Goal: Task Accomplishment & Management: Complete application form

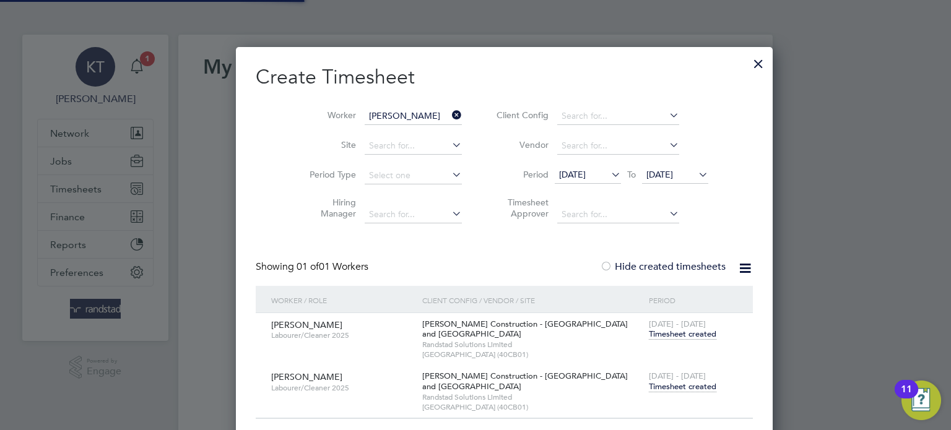
scroll to position [396, 479]
type input "[EMAIL_ADDRESS][PERSON_NAME][DOMAIN_NAME]"
click at [747, 64] on div at bounding box center [758, 61] width 22 height 22
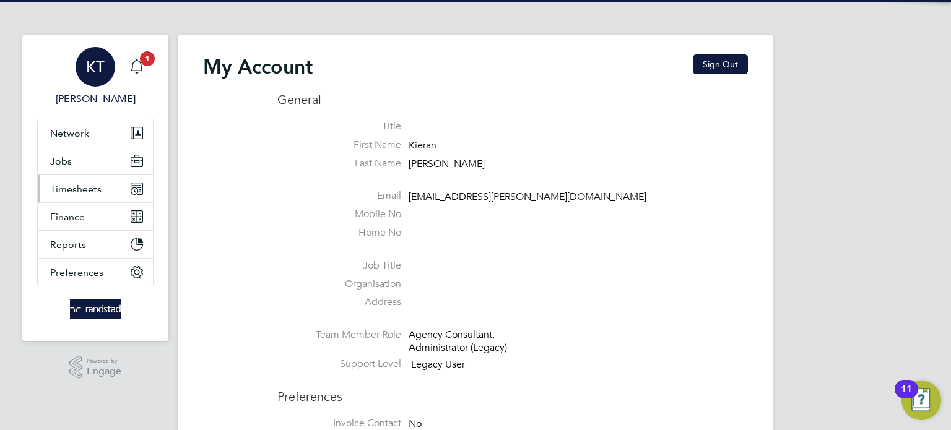
click at [81, 183] on span "Timesheets" at bounding box center [75, 189] width 51 height 12
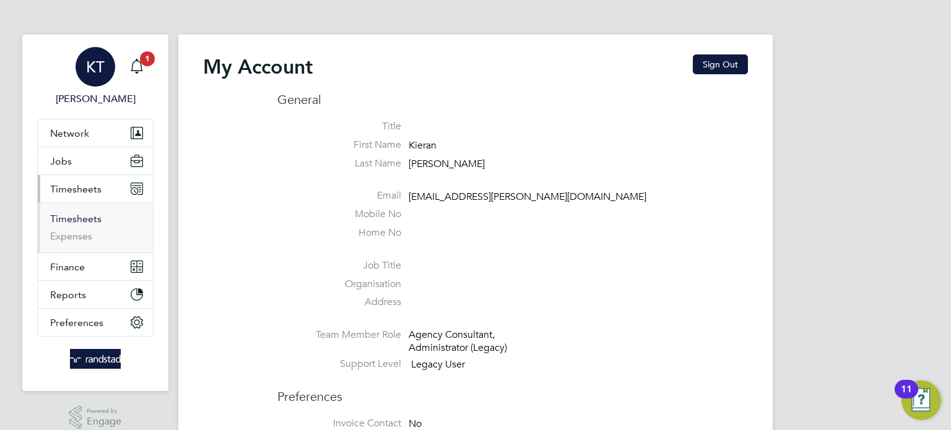
click at [83, 217] on link "Timesheets" at bounding box center [75, 219] width 51 height 12
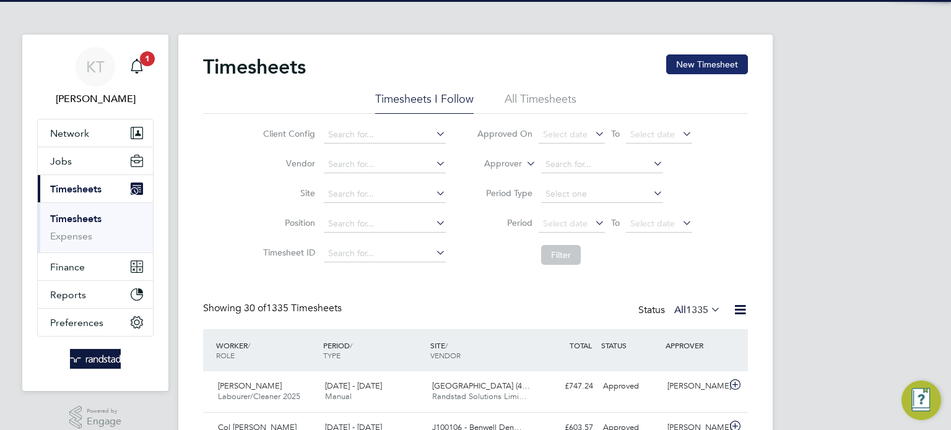
click at [703, 69] on button "New Timesheet" at bounding box center [707, 64] width 82 height 20
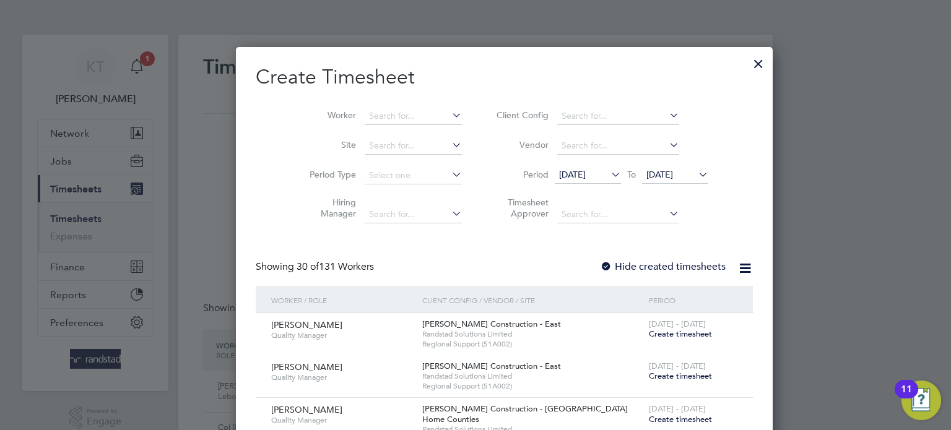
click at [351, 126] on li "Worker" at bounding box center [381, 117] width 192 height 30
click at [365, 124] on input at bounding box center [413, 116] width 97 height 17
type input "[PERSON_NAME]"
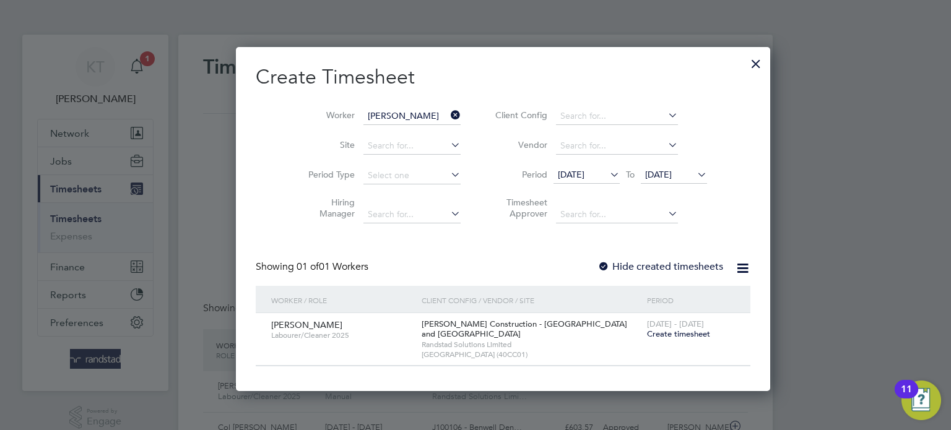
click at [630, 261] on label "Hide created timesheets" at bounding box center [660, 267] width 126 height 12
click at [645, 174] on span "[DATE]" at bounding box center [658, 174] width 27 height 11
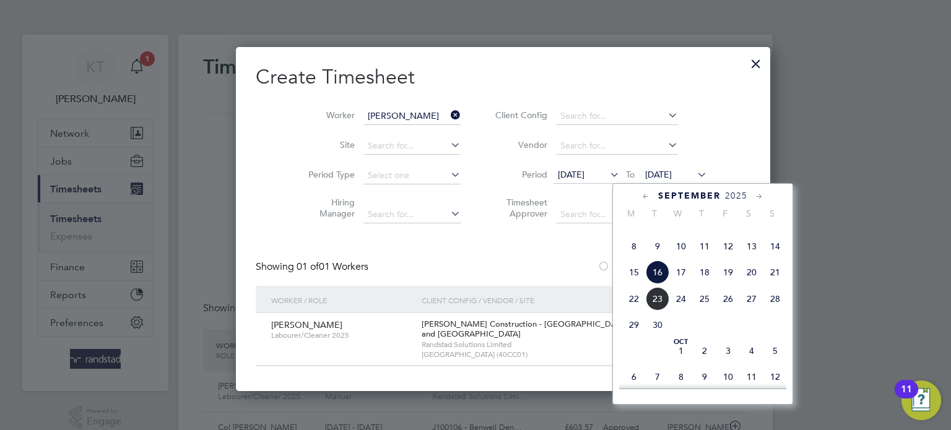
click at [654, 311] on span "23" at bounding box center [658, 299] width 24 height 24
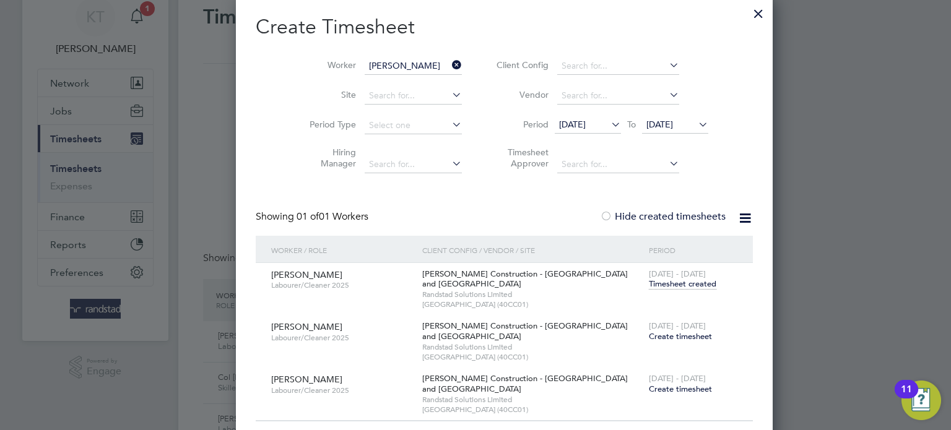
click at [649, 284] on span "Timesheet created" at bounding box center [682, 284] width 67 height 11
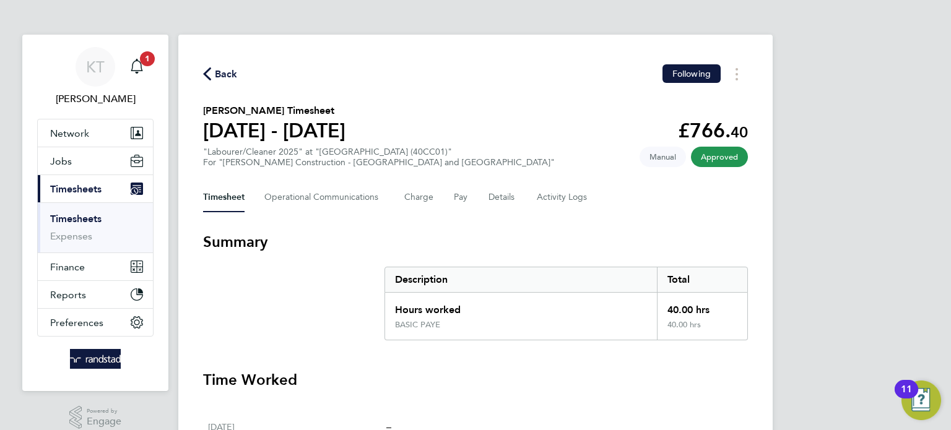
click at [204, 74] on icon "button" at bounding box center [207, 73] width 8 height 13
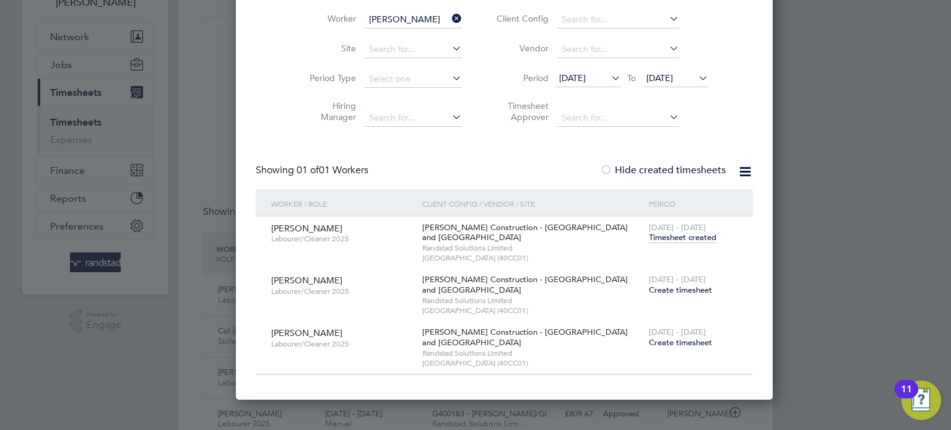
click at [646, 296] on div "[DATE] - [DATE] Create timesheet" at bounding box center [693, 285] width 95 height 33
click at [649, 291] on span "Create timesheet" at bounding box center [680, 290] width 63 height 11
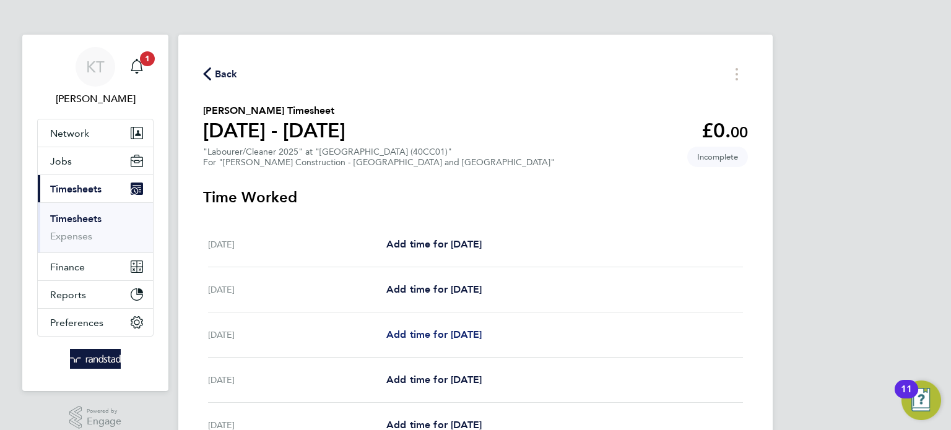
click at [410, 334] on span "Add time for [DATE]" at bounding box center [433, 335] width 95 height 12
select select "30"
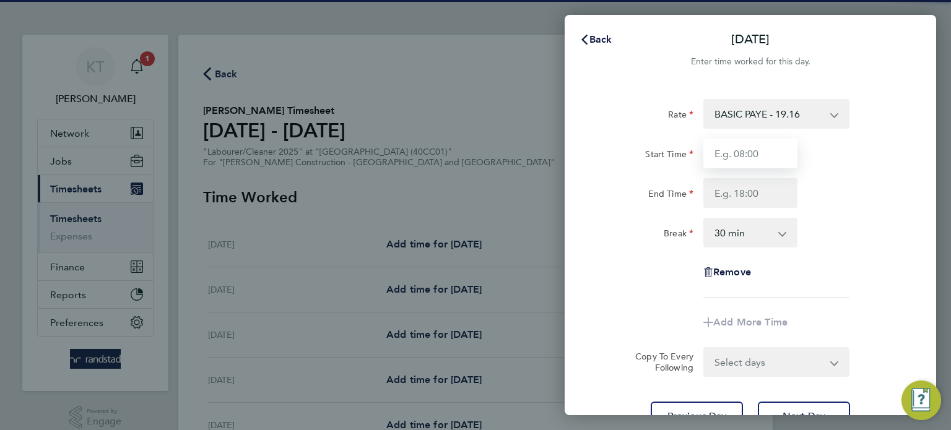
click at [761, 159] on input "Start Time" at bounding box center [750, 154] width 94 height 30
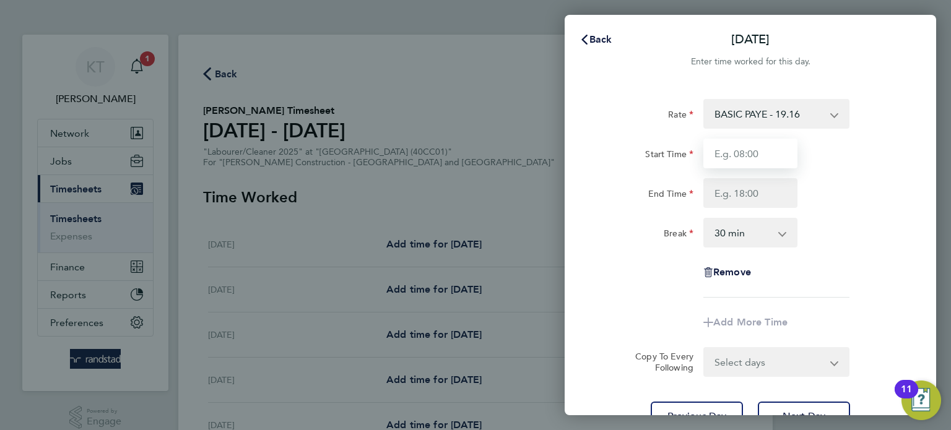
type input "07:30"
click at [753, 188] on input "End Time" at bounding box center [750, 193] width 94 height 30
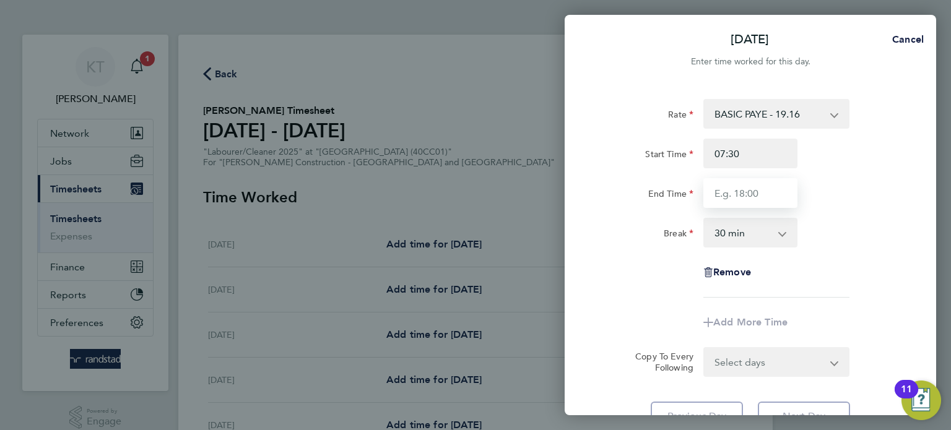
type input "16:00"
click at [729, 366] on div "Select days Day [DATE] [DATE] [DATE] [DATE]" at bounding box center [776, 362] width 146 height 30
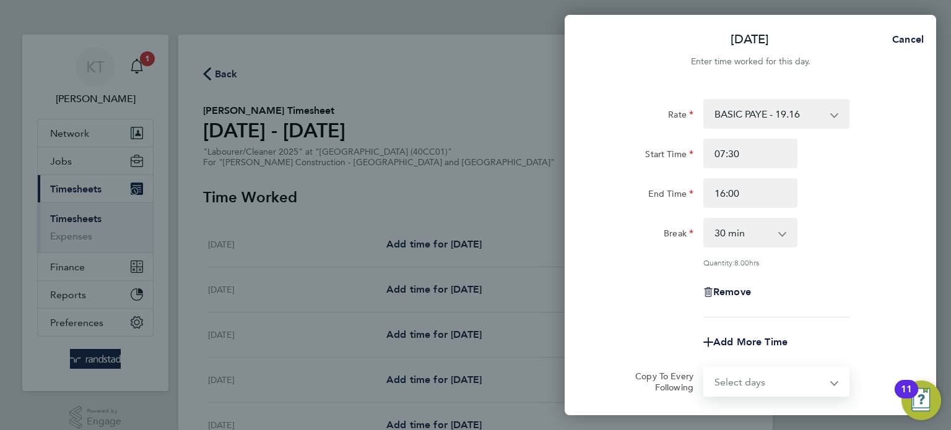
select select "DAY"
click at [704, 368] on select "Select days Day [DATE] [DATE] [DATE] [DATE]" at bounding box center [769, 381] width 130 height 27
select select "[DATE]"
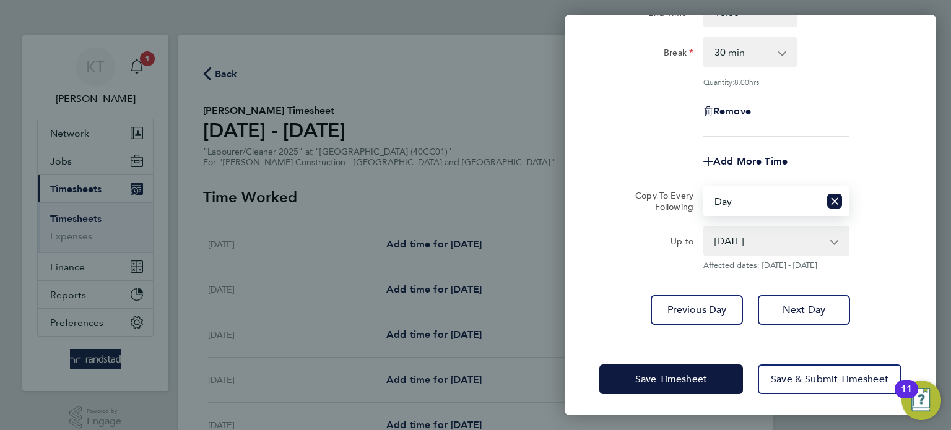
click at [789, 249] on select "[DATE] [DATE] [DATE] [DATE]" at bounding box center [768, 240] width 129 height 27
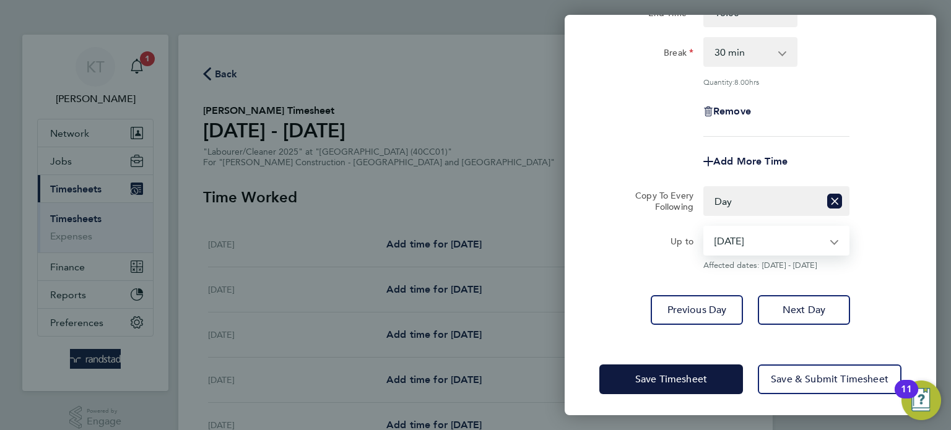
click at [704, 227] on select "[DATE] [DATE] [DATE] [DATE]" at bounding box center [768, 240] width 129 height 27
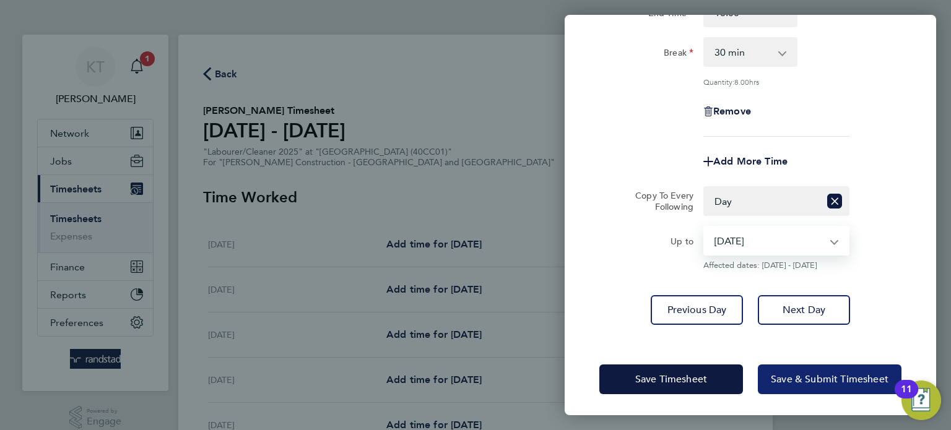
click at [805, 384] on button "Save & Submit Timesheet" at bounding box center [830, 380] width 144 height 30
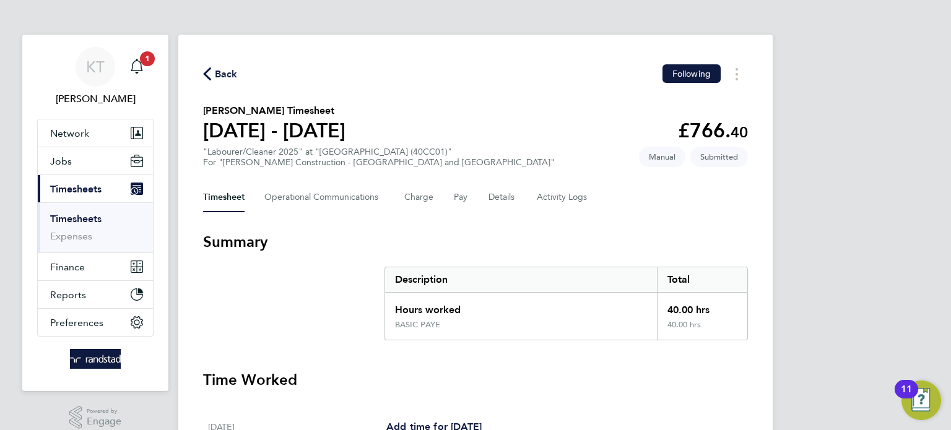
click at [90, 216] on link "Timesheets" at bounding box center [75, 219] width 51 height 12
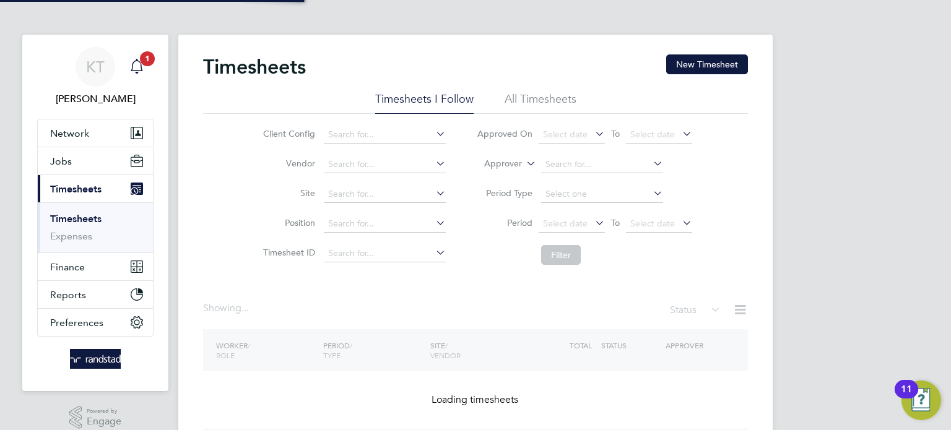
click at [150, 58] on span "1" at bounding box center [147, 58] width 15 height 15
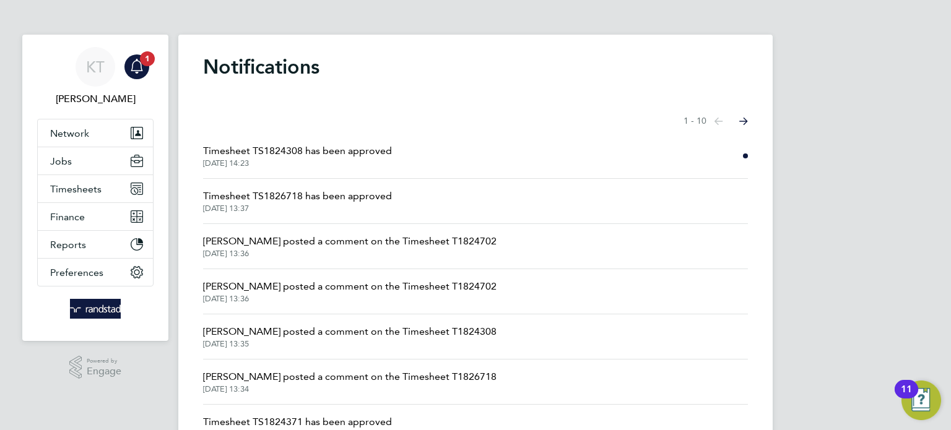
click at [236, 154] on span "Timesheet TS1824308 has been approved" at bounding box center [297, 151] width 189 height 15
